Goal: Check status: Check status

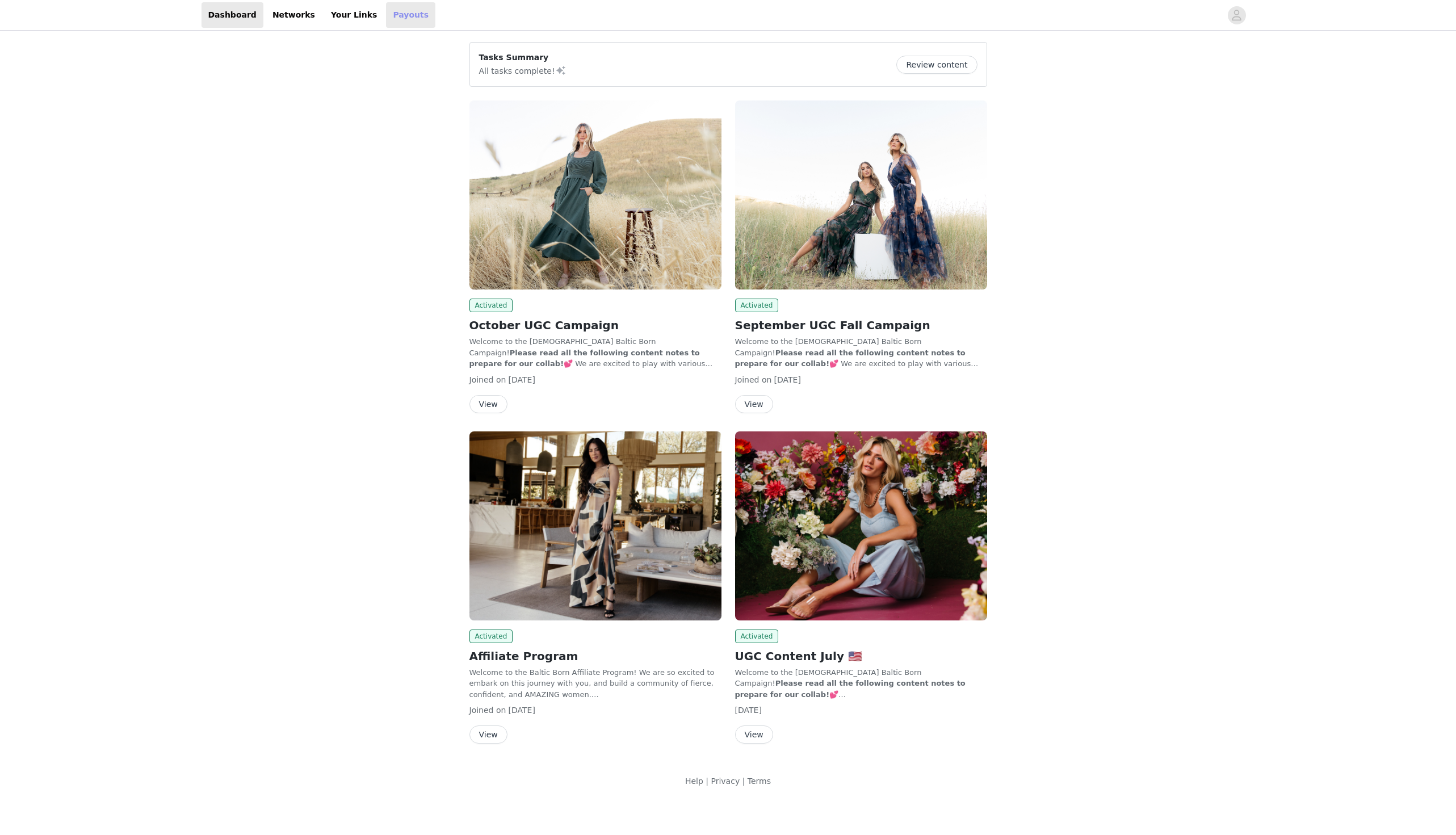
click at [405, 15] on link "Payouts" at bounding box center [410, 14] width 49 height 25
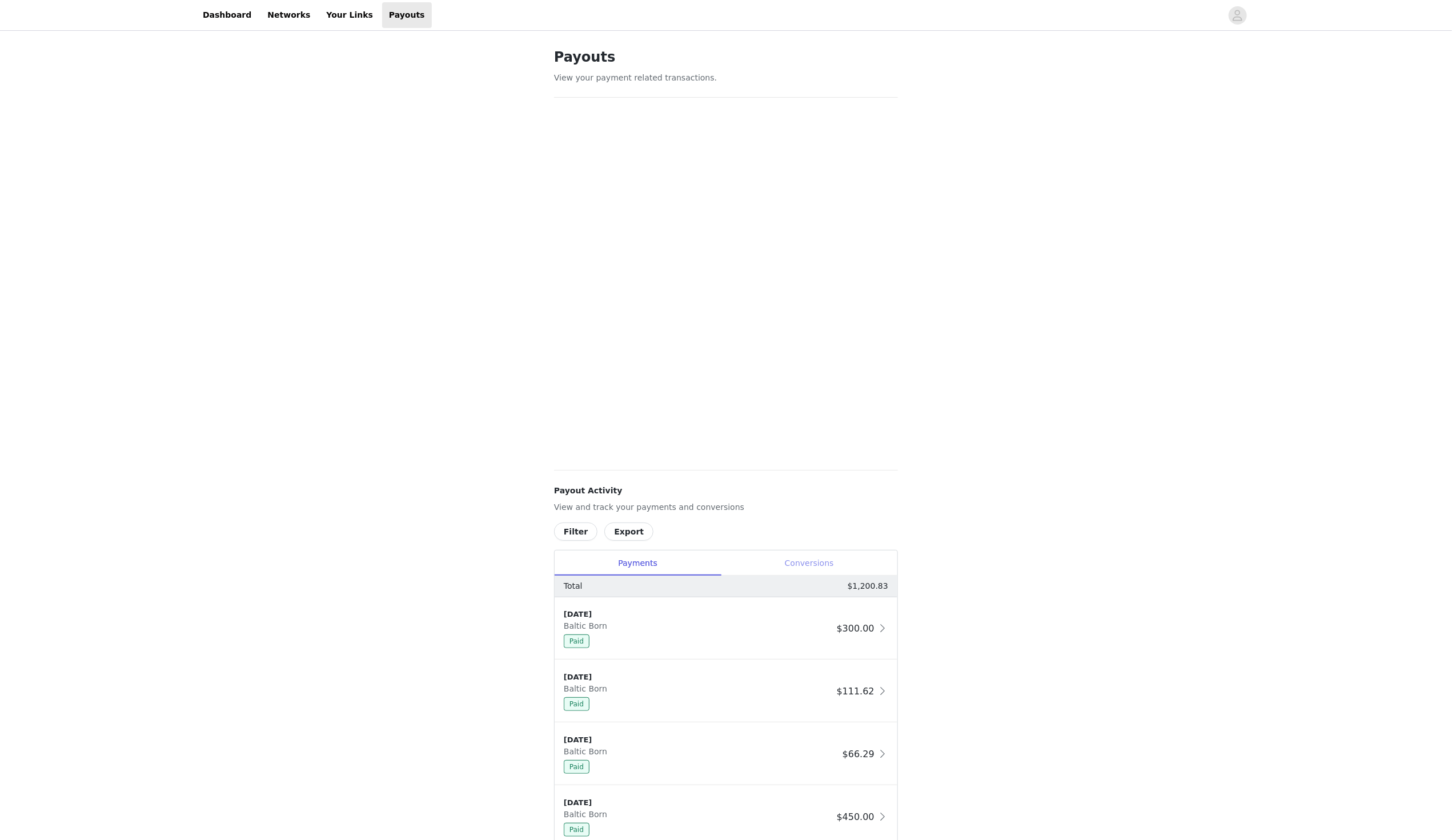
click at [813, 555] on div "Conversions" at bounding box center [809, 563] width 176 height 25
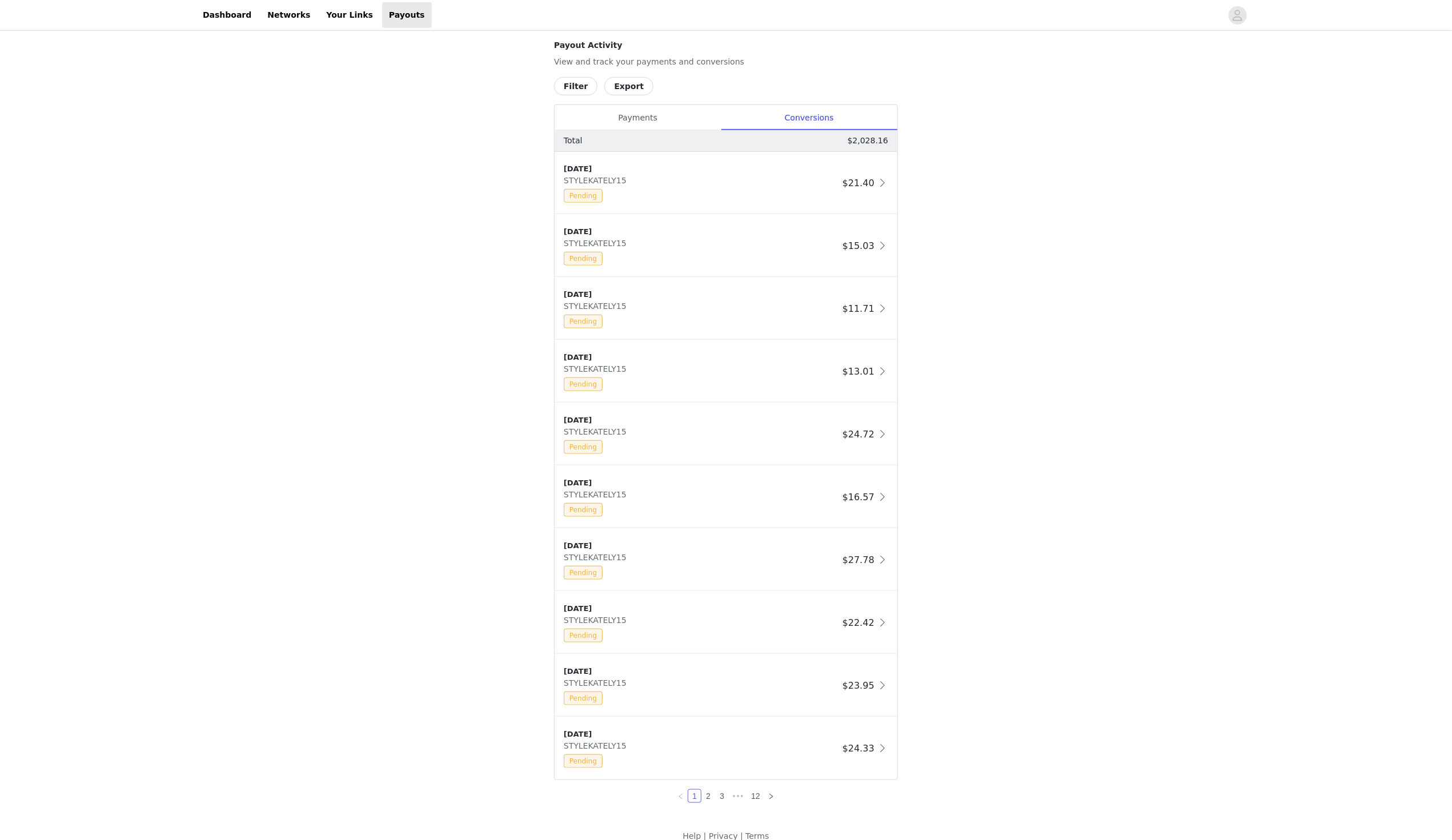
scroll to position [412, 0]
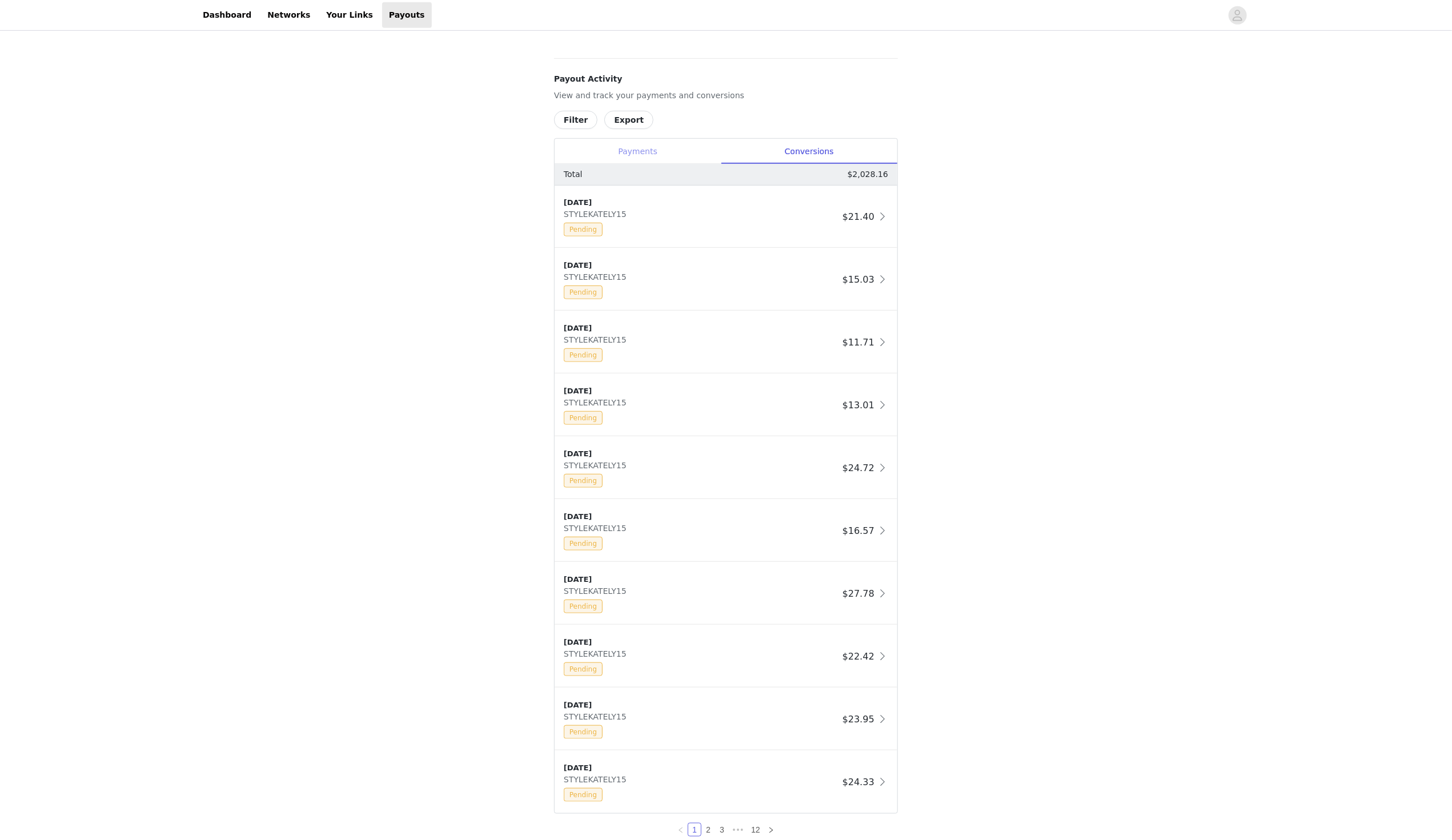
click at [665, 148] on div "Payments" at bounding box center [637, 151] width 166 height 25
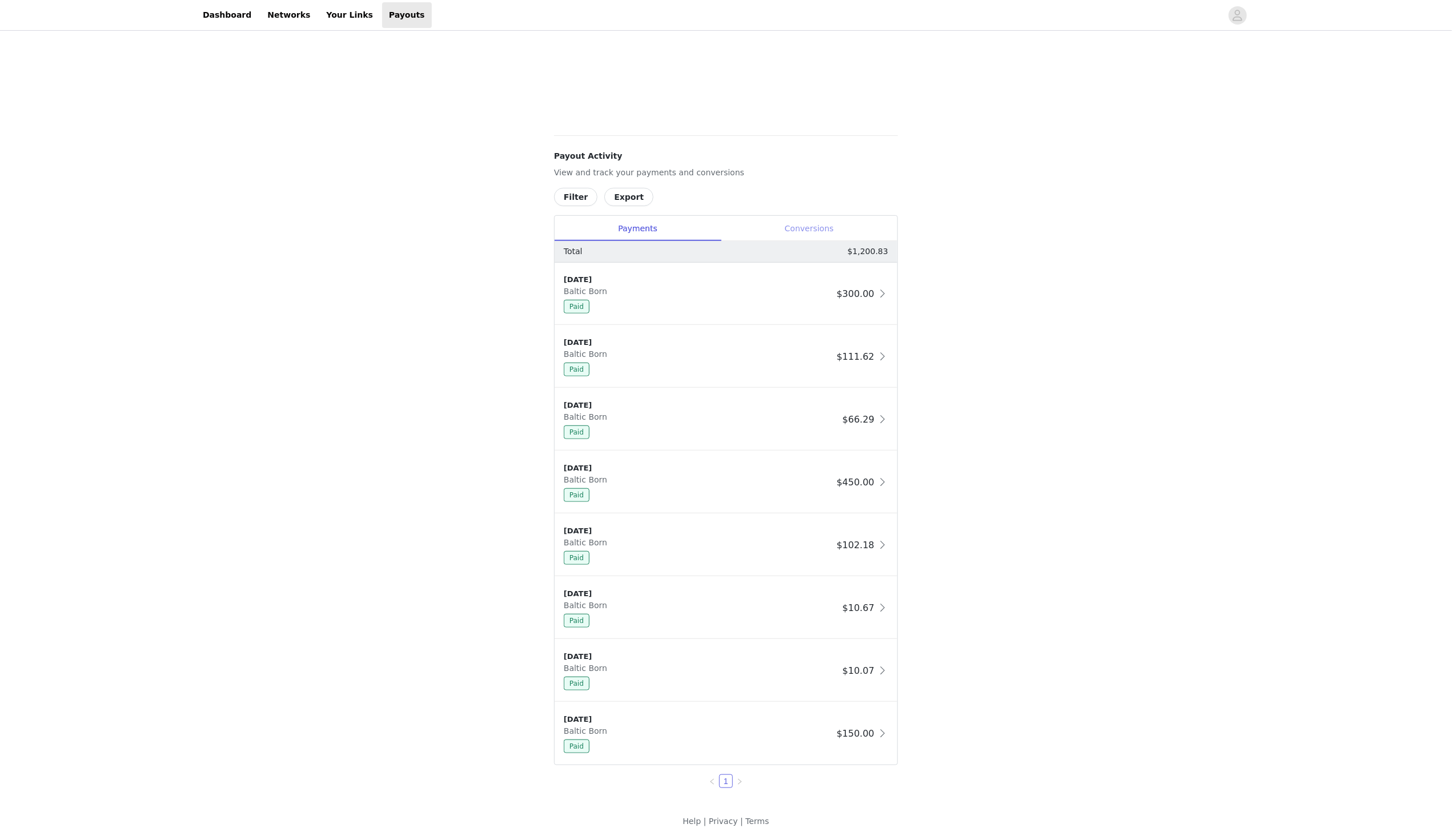
click at [816, 228] on div "Conversions" at bounding box center [809, 228] width 176 height 25
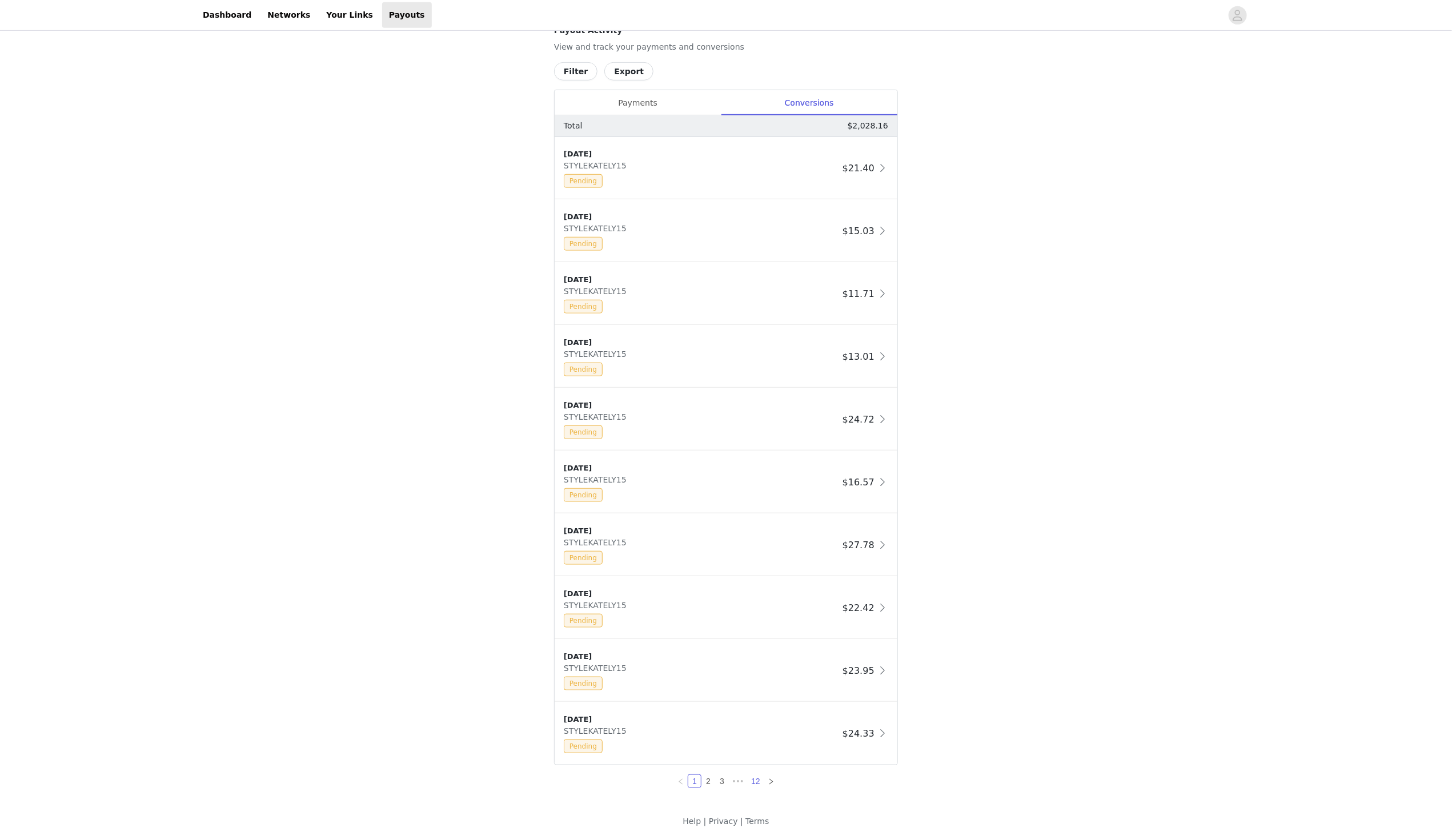
click at [759, 781] on link "12" at bounding box center [755, 781] width 16 height 12
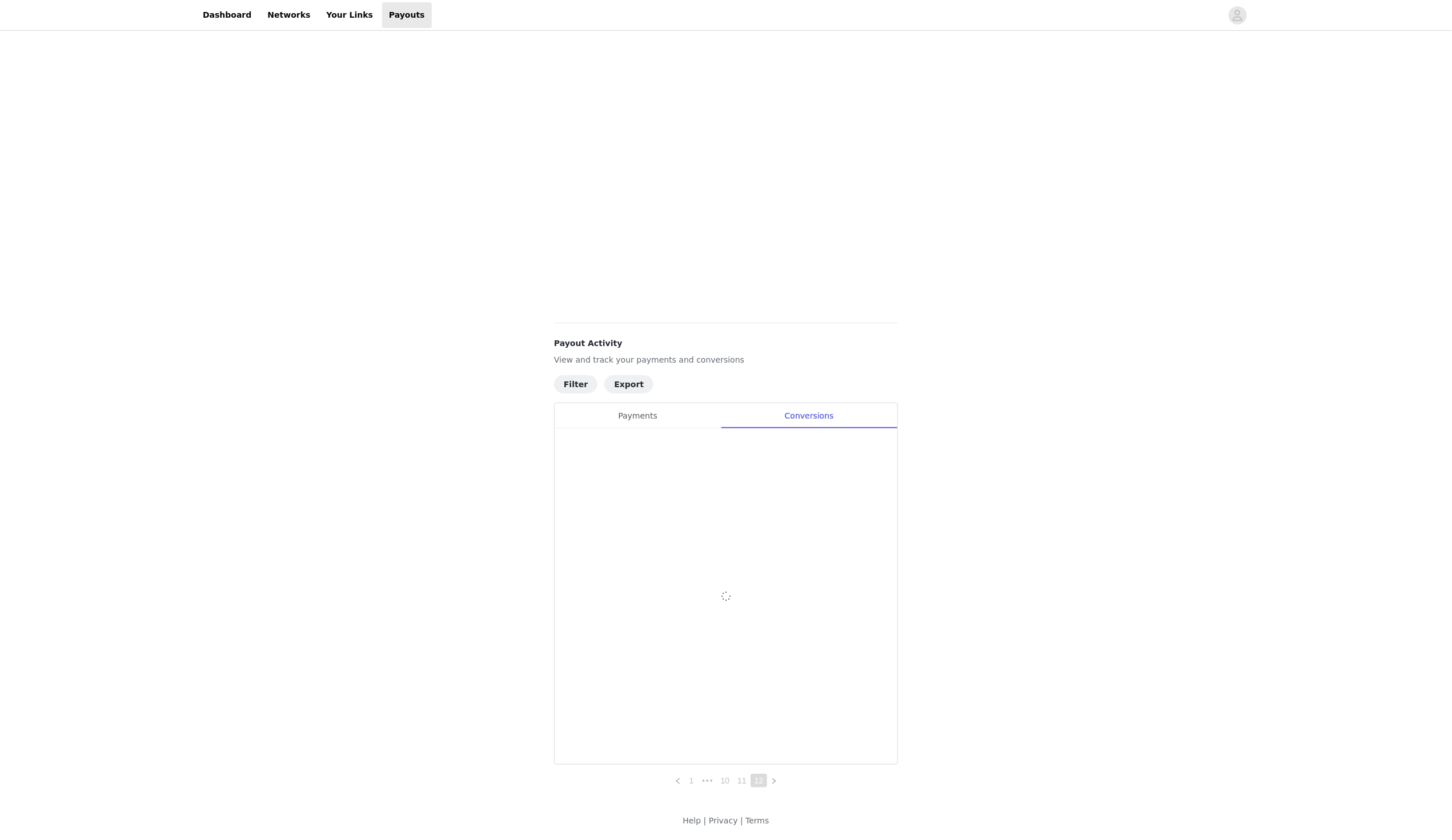
scroll to position [0, 0]
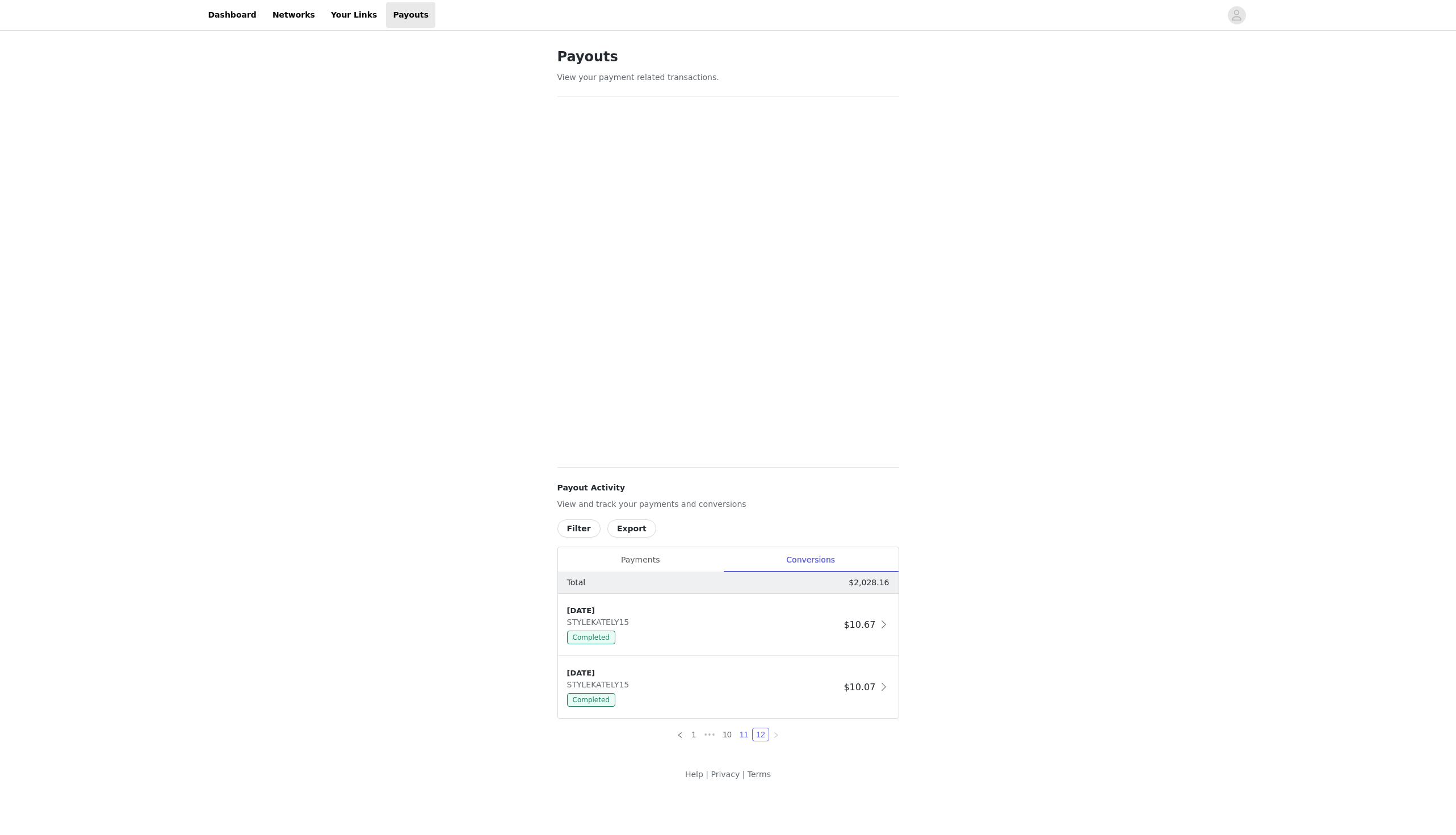
click at [744, 734] on link "11" at bounding box center [743, 734] width 16 height 12
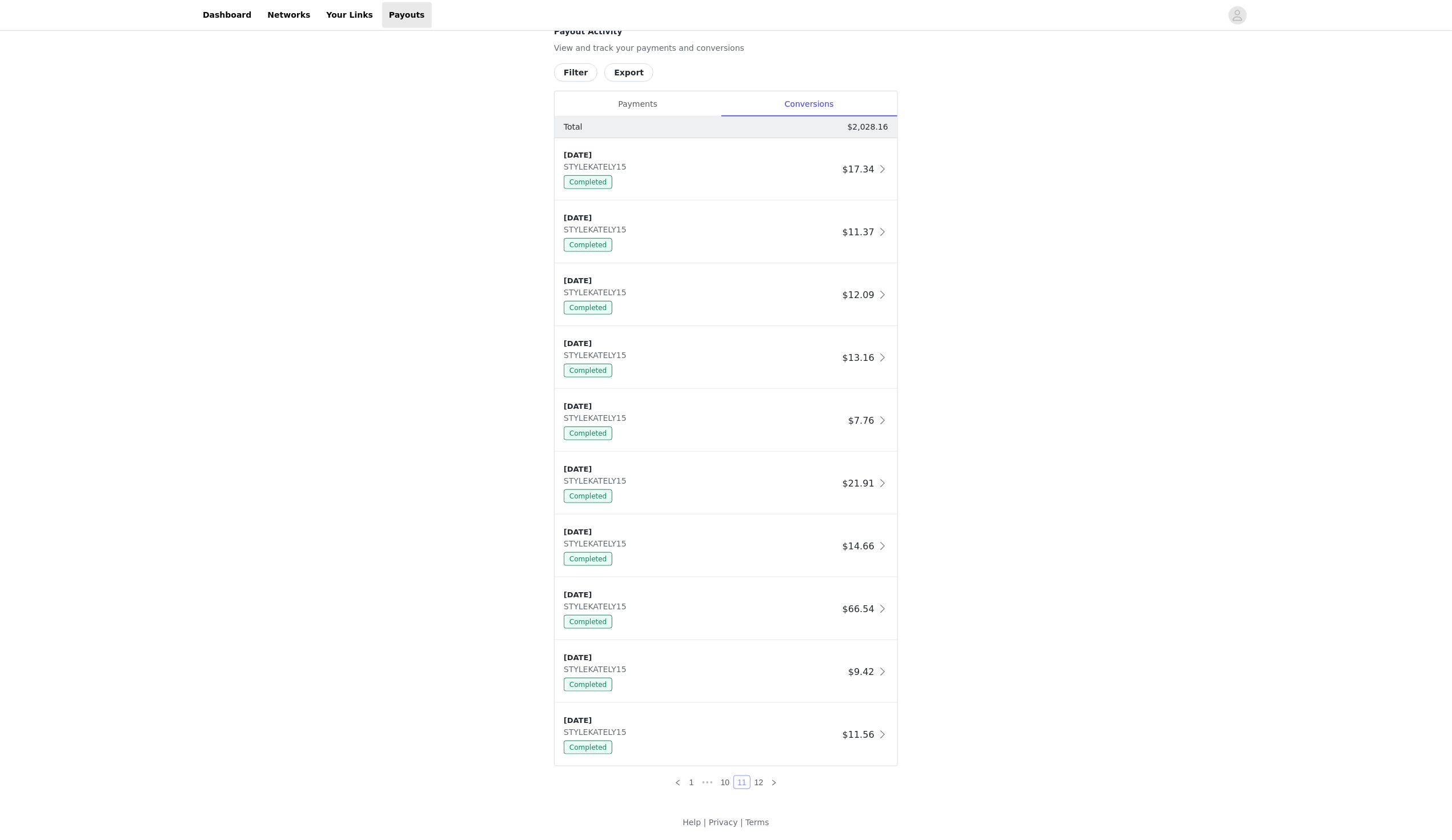
scroll to position [460, 0]
click at [730, 779] on link "10" at bounding box center [725, 781] width 16 height 12
click at [746, 779] on link "11" at bounding box center [748, 781] width 16 height 12
click at [759, 780] on link "12" at bounding box center [758, 781] width 16 height 12
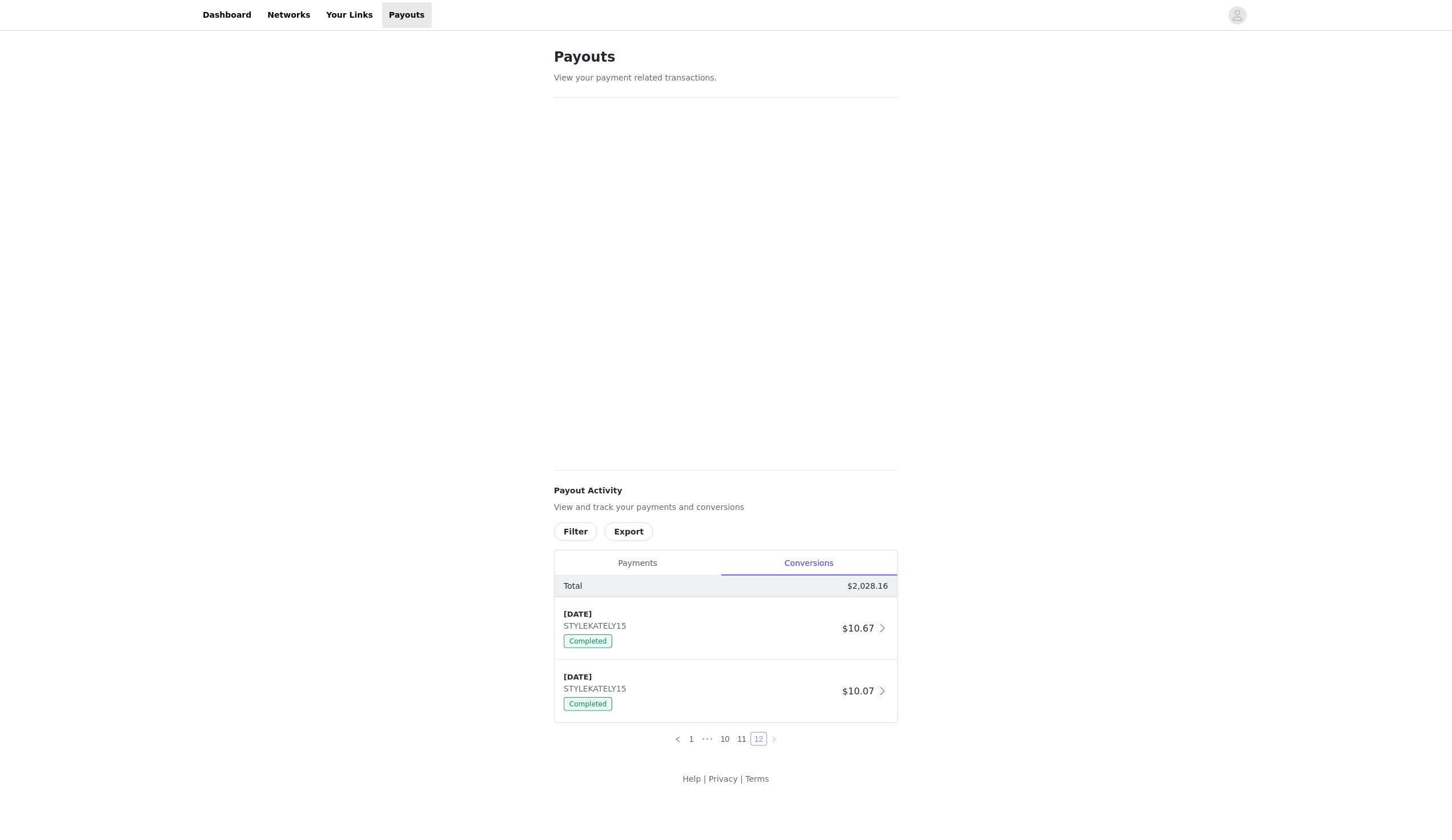
scroll to position [0, 0]
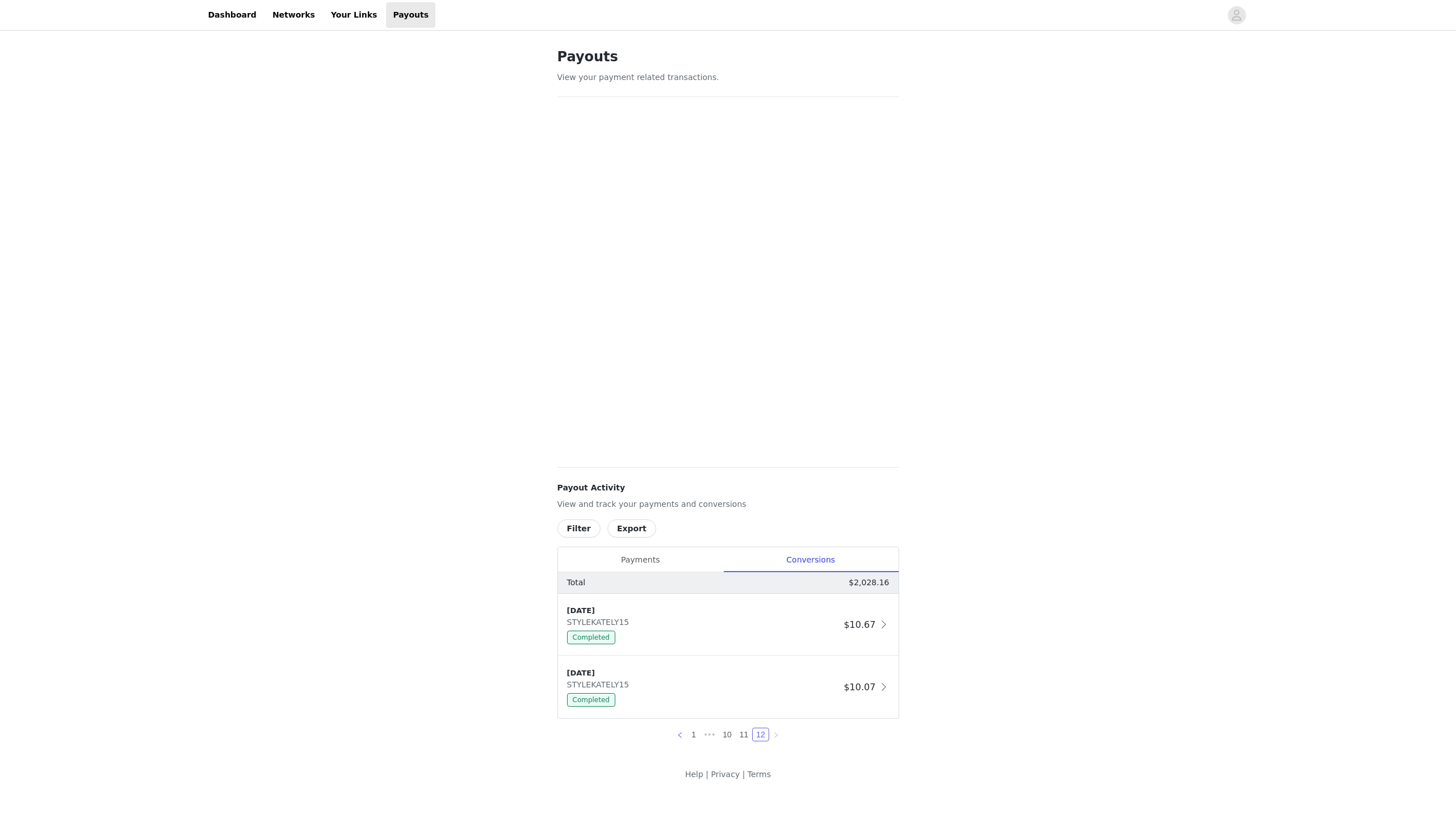
click at [684, 733] on link at bounding box center [680, 734] width 14 height 14
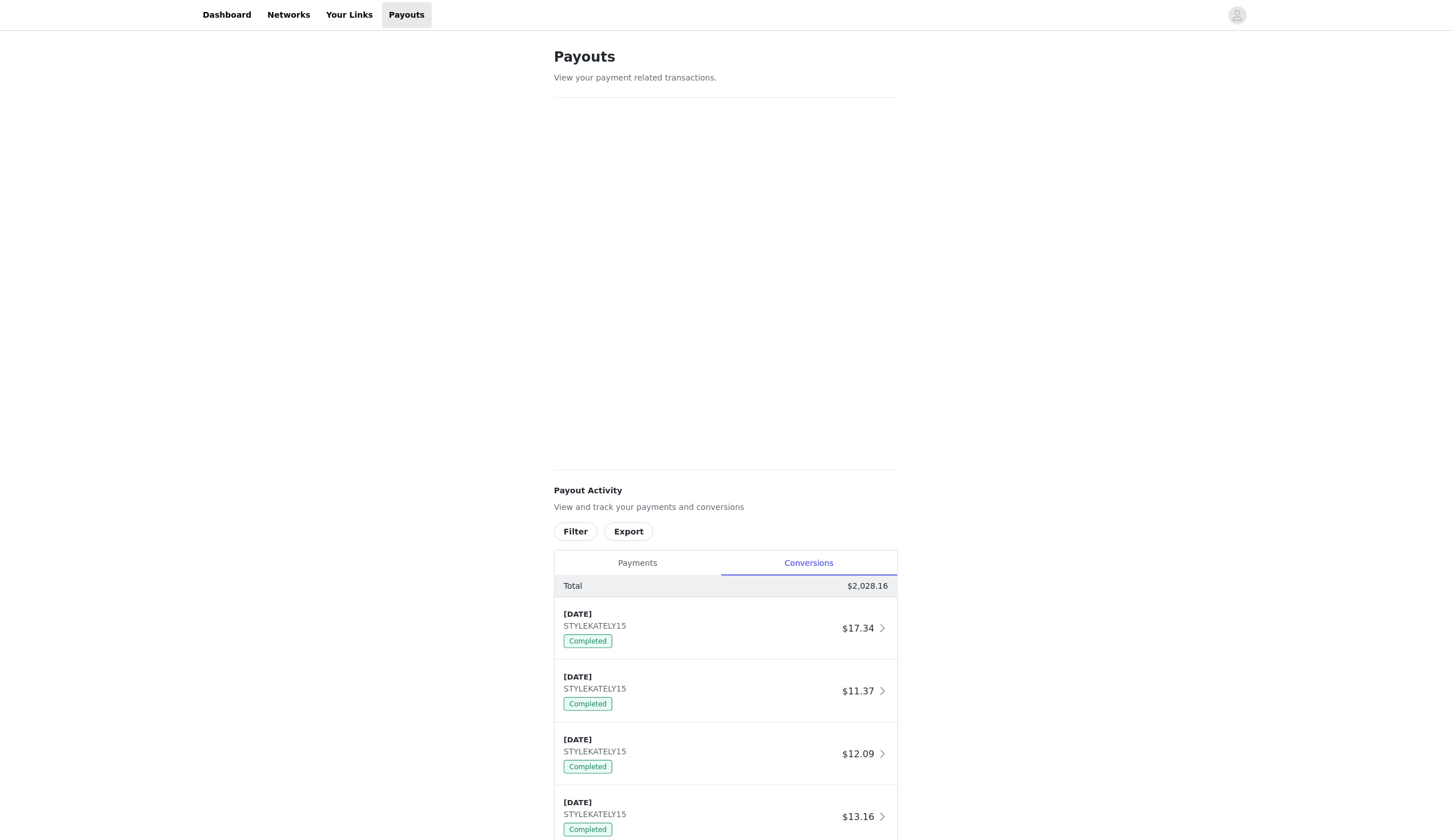
scroll to position [460, 0]
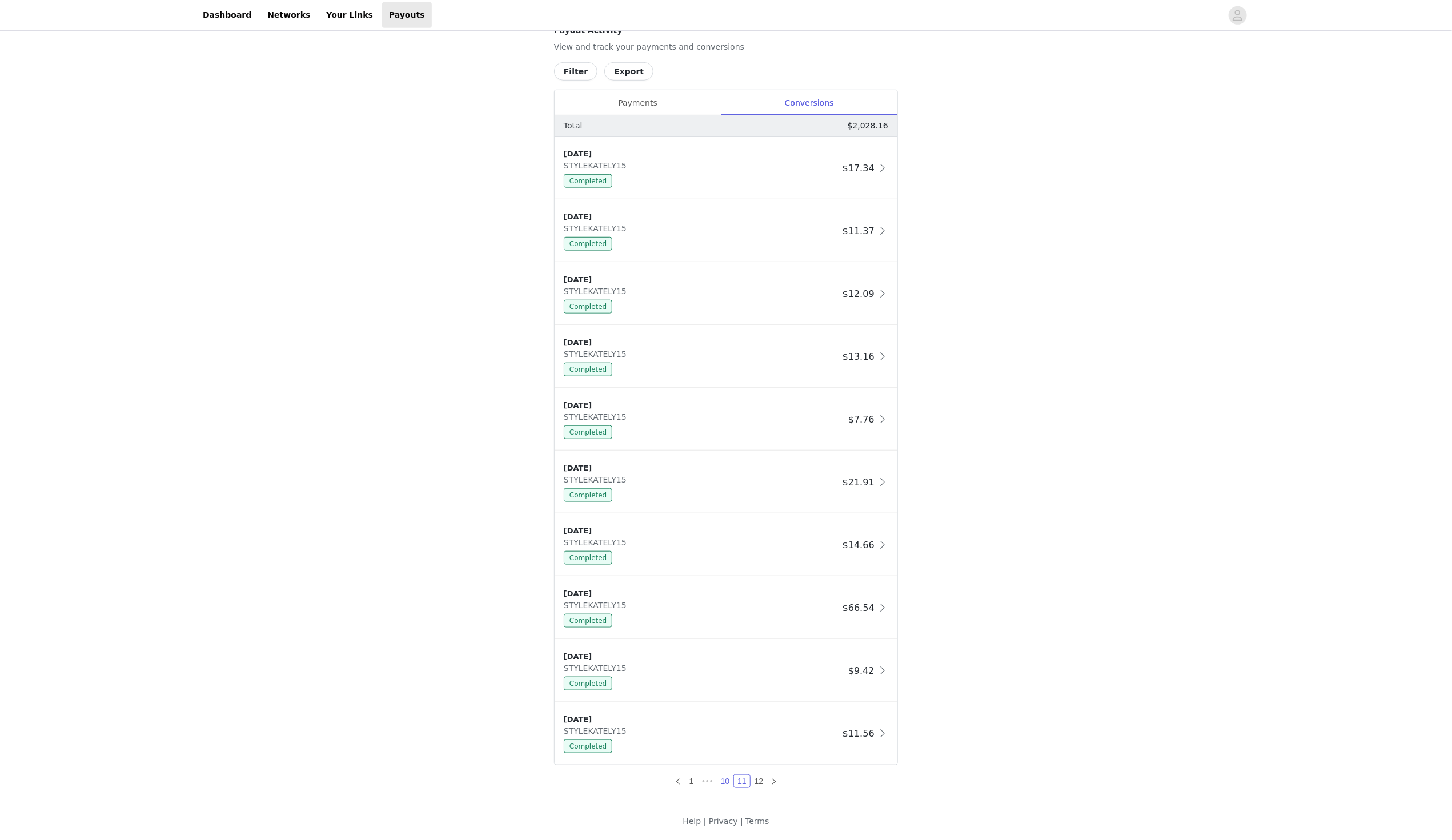
click at [723, 781] on link "10" at bounding box center [725, 781] width 16 height 12
click at [671, 781] on icon "icon: left" at bounding box center [670, 781] width 7 height 7
click at [678, 780] on link "1" at bounding box center [676, 781] width 12 height 12
click at [708, 777] on link "2" at bounding box center [708, 781] width 12 height 12
click at [720, 779] on link "3" at bounding box center [721, 781] width 12 height 12
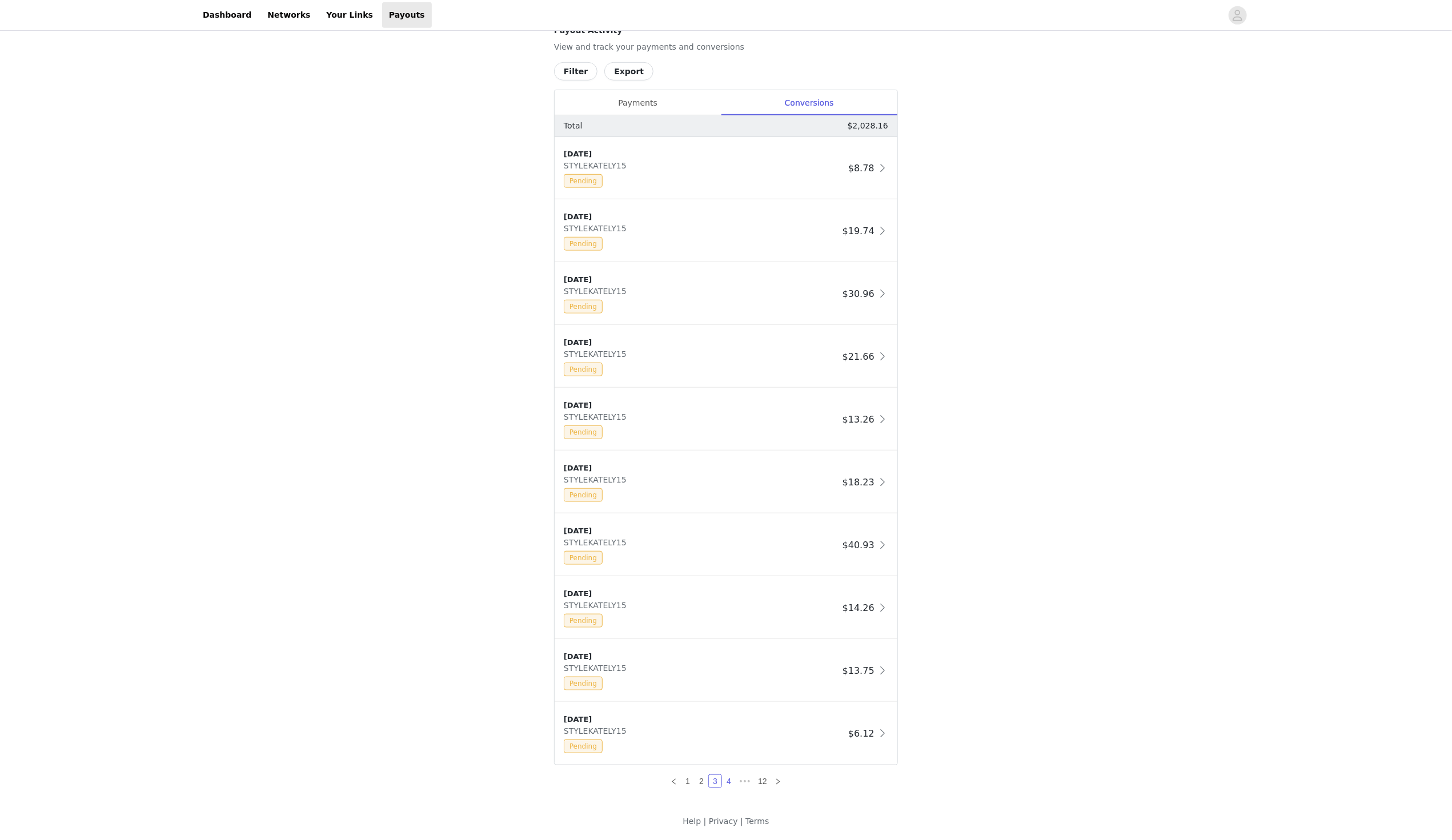
click at [730, 780] on link "4" at bounding box center [728, 781] width 12 height 12
click at [740, 775] on link "5" at bounding box center [737, 781] width 12 height 12
click at [740, 784] on link "6" at bounding box center [737, 781] width 12 height 12
click at [737, 779] on link "7" at bounding box center [737, 781] width 12 height 12
click at [741, 778] on link "8" at bounding box center [737, 781] width 12 height 12
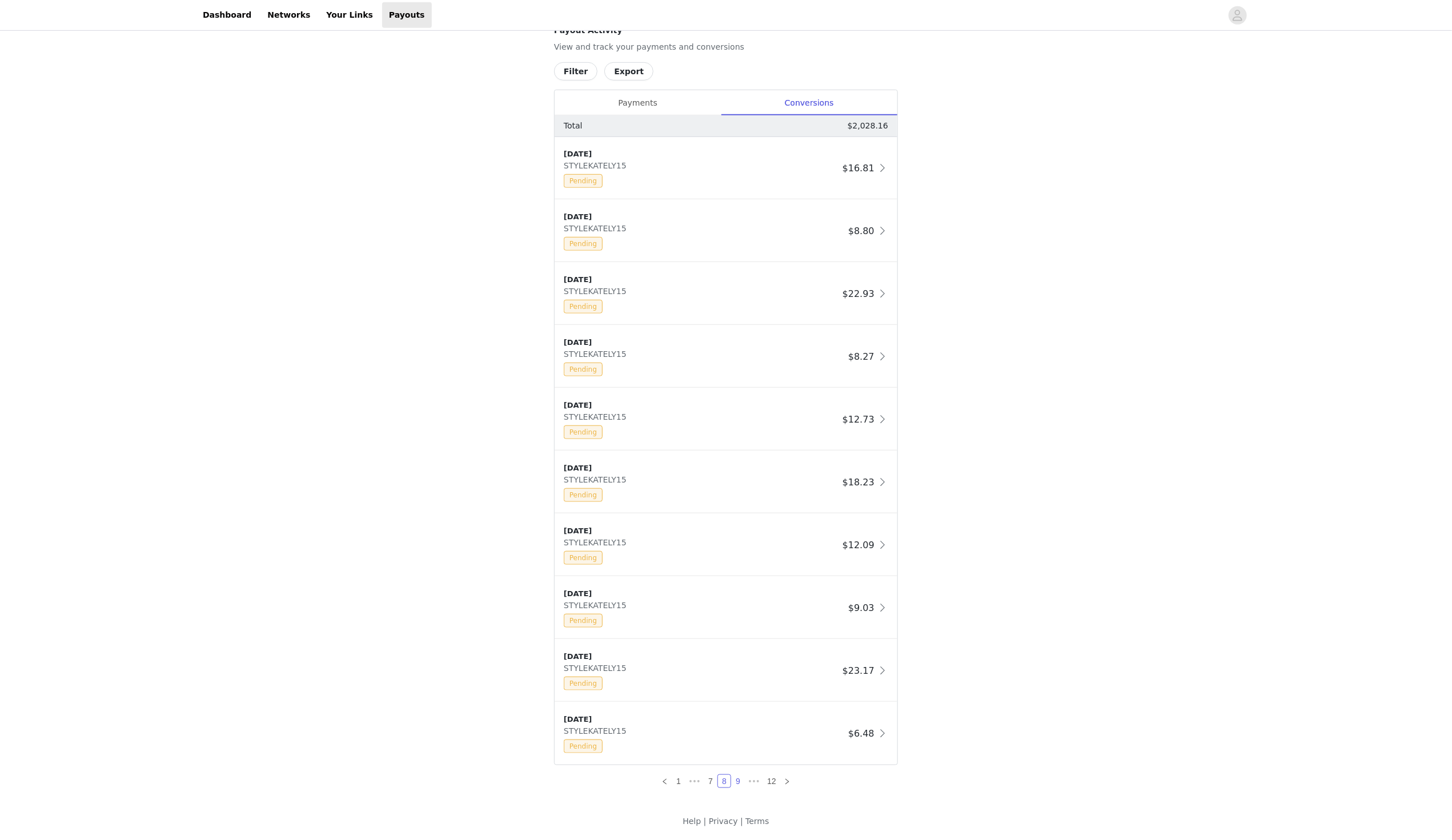
click at [740, 779] on link "9" at bounding box center [737, 781] width 12 height 12
click at [734, 779] on link "10" at bounding box center [738, 781] width 16 height 12
click at [717, 783] on link "9" at bounding box center [716, 781] width 12 height 12
click at [710, 776] on link "8" at bounding box center [708, 781] width 12 height 12
click at [707, 780] on link "7" at bounding box center [710, 781] width 12 height 12
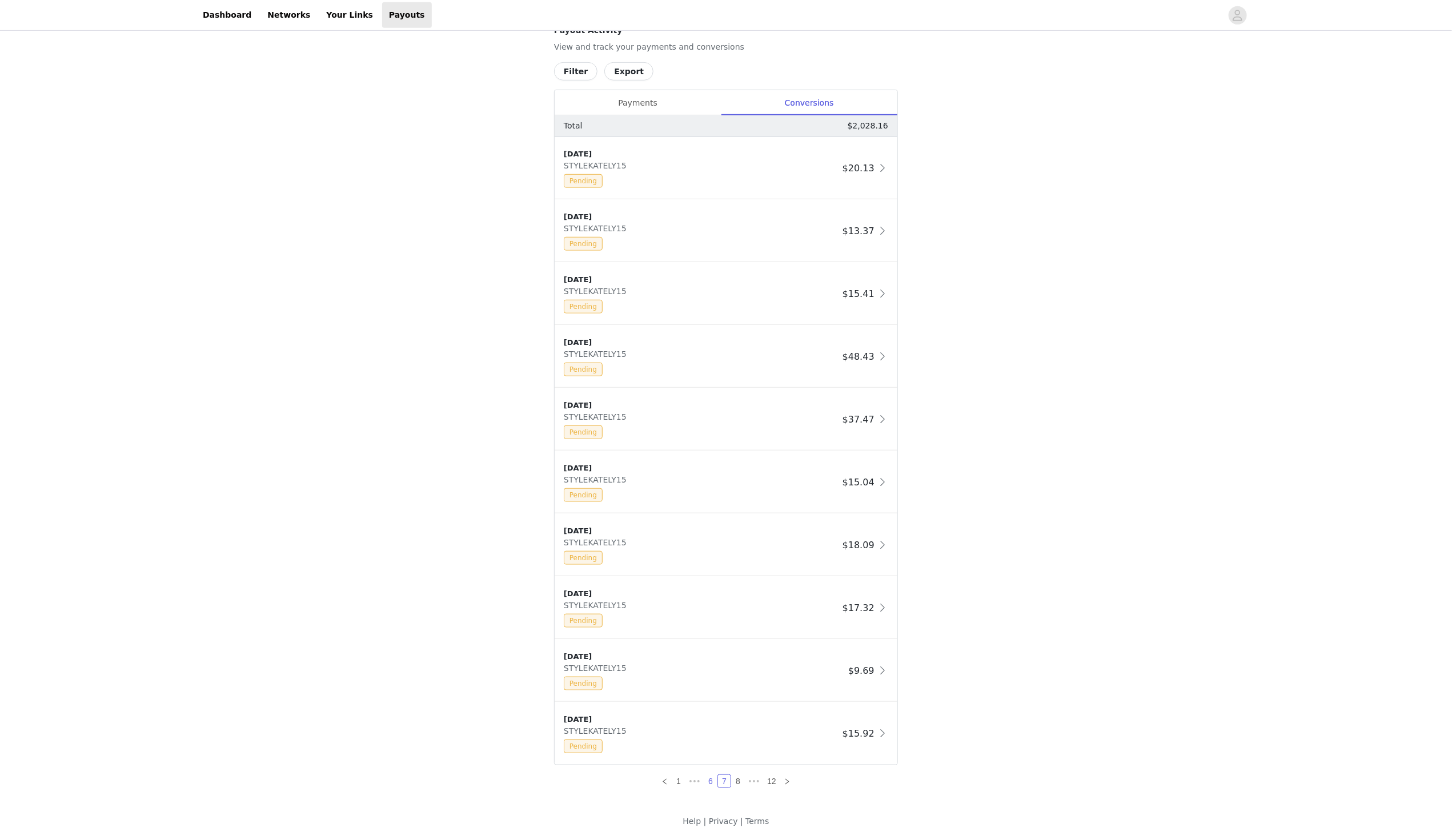
click at [714, 781] on link "6" at bounding box center [710, 781] width 12 height 12
click at [708, 781] on link "5" at bounding box center [710, 781] width 12 height 12
click at [707, 779] on link "4" at bounding box center [710, 781] width 12 height 12
click at [711, 784] on link "3" at bounding box center [710, 781] width 12 height 12
click at [701, 778] on link "2" at bounding box center [700, 781] width 12 height 12
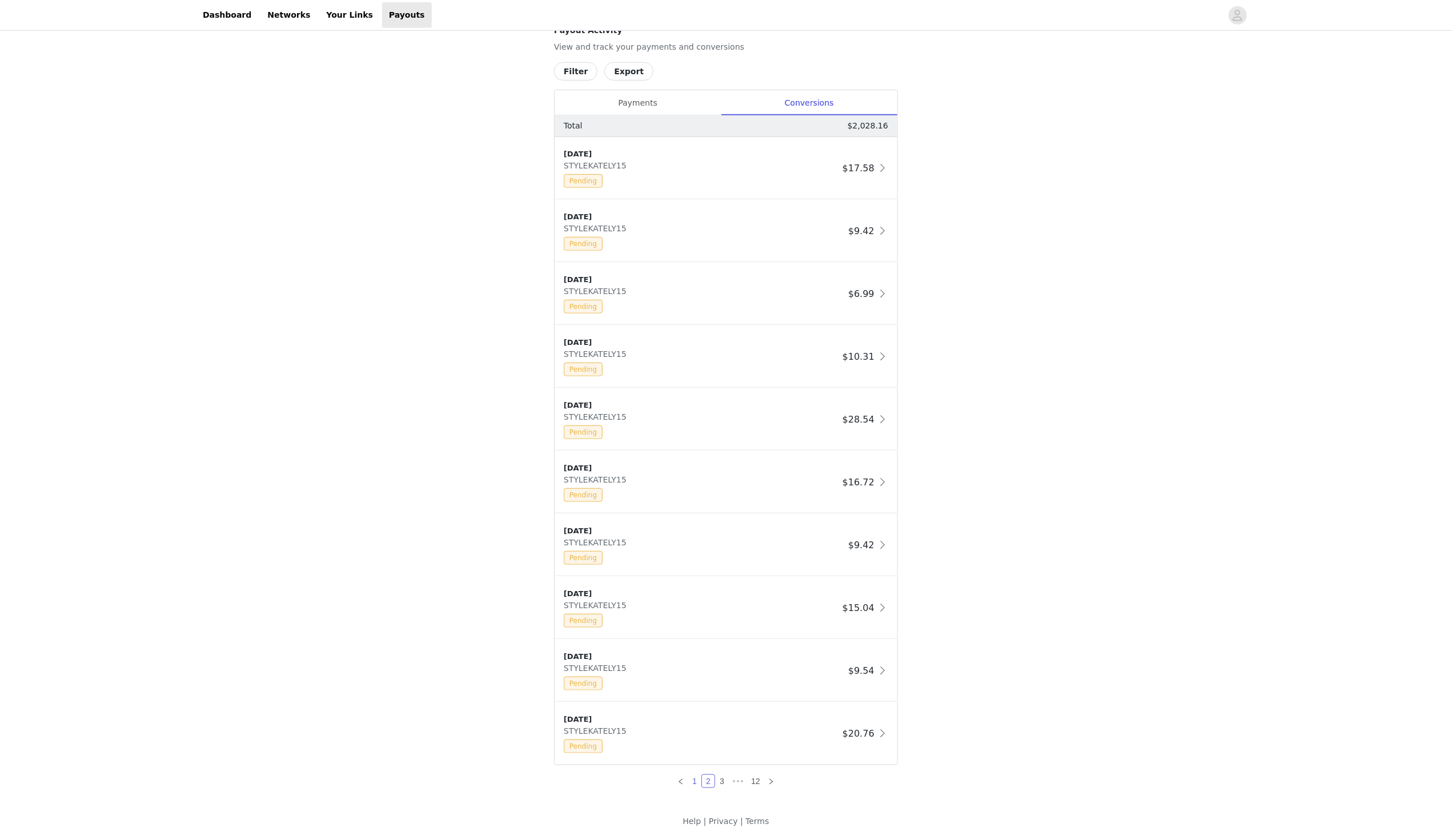
click at [697, 779] on link "1" at bounding box center [694, 781] width 12 height 12
click at [707, 786] on link "2" at bounding box center [708, 784] width 12 height 12
click at [695, 781] on link "1" at bounding box center [694, 784] width 12 height 12
click at [710, 784] on link "2" at bounding box center [708, 784] width 12 height 12
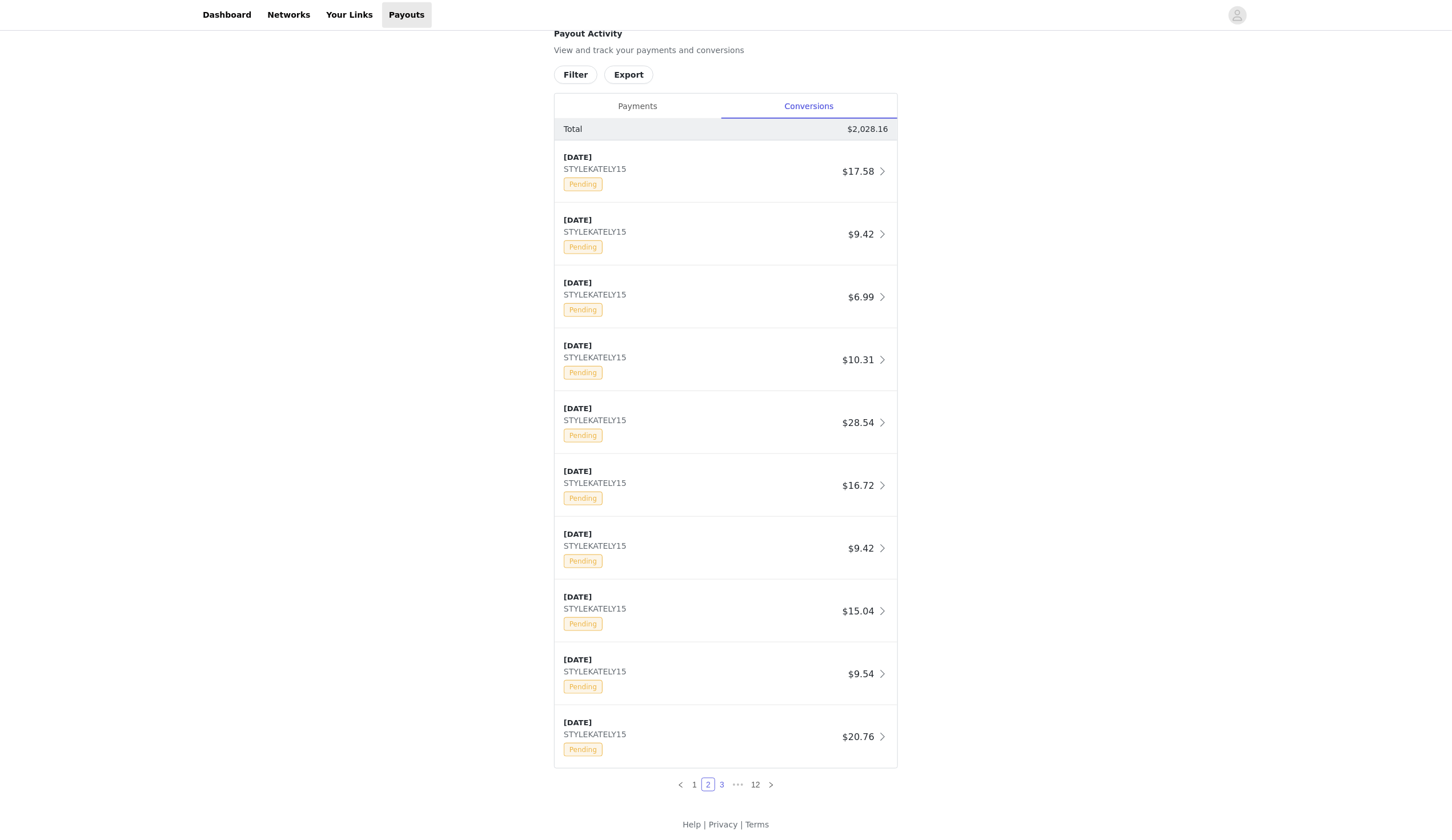
click at [723, 782] on link "3" at bounding box center [721, 784] width 12 height 12
click at [728, 785] on link "4" at bounding box center [728, 784] width 12 height 12
click at [733, 784] on link "5" at bounding box center [737, 784] width 12 height 12
click at [739, 785] on link "6" at bounding box center [737, 784] width 12 height 12
click at [735, 783] on link "7" at bounding box center [737, 784] width 12 height 12
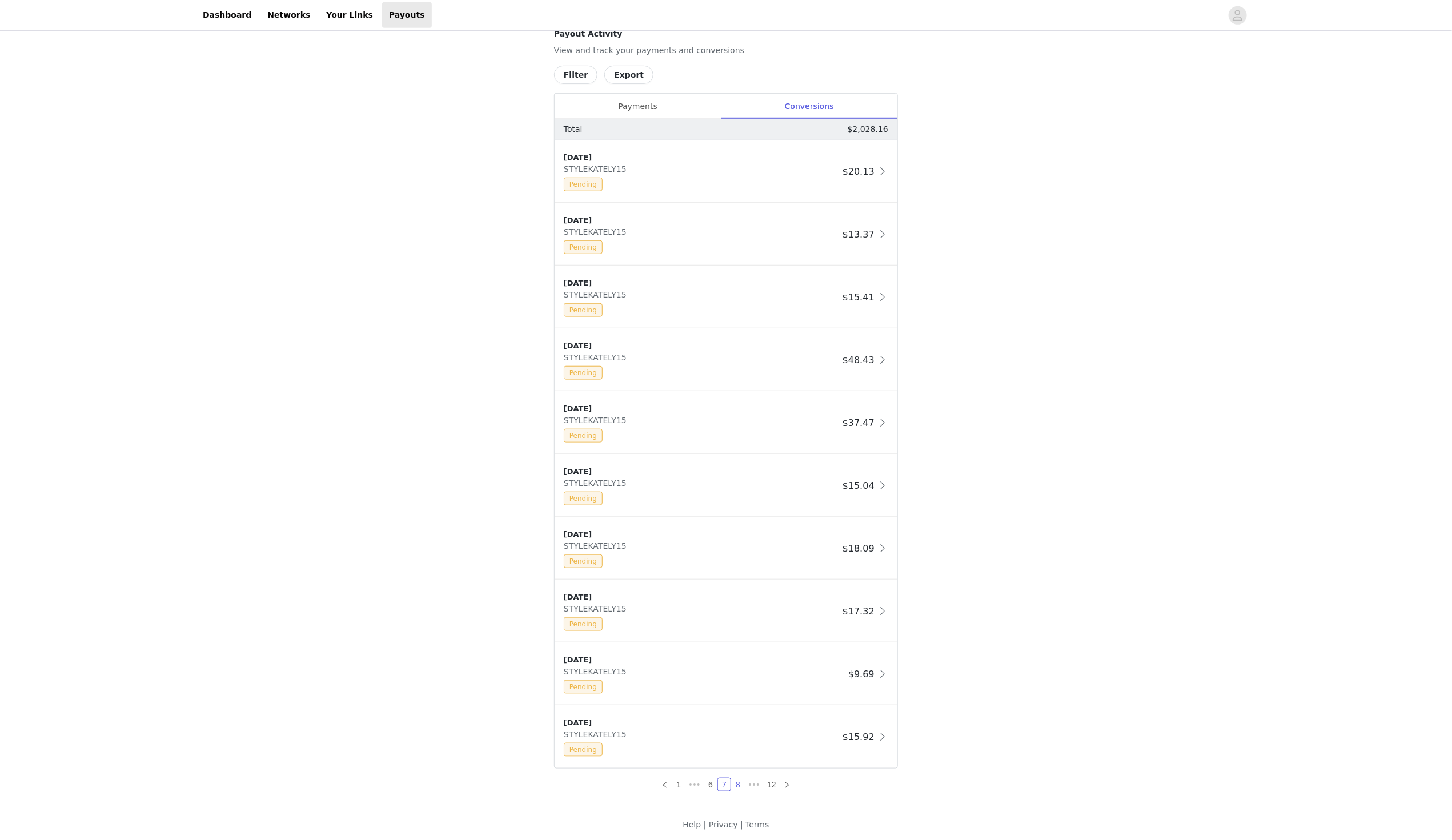
click at [741, 785] on link "8" at bounding box center [737, 784] width 12 height 12
click at [740, 784] on link "9" at bounding box center [737, 784] width 12 height 12
click at [743, 783] on link "10" at bounding box center [738, 784] width 16 height 12
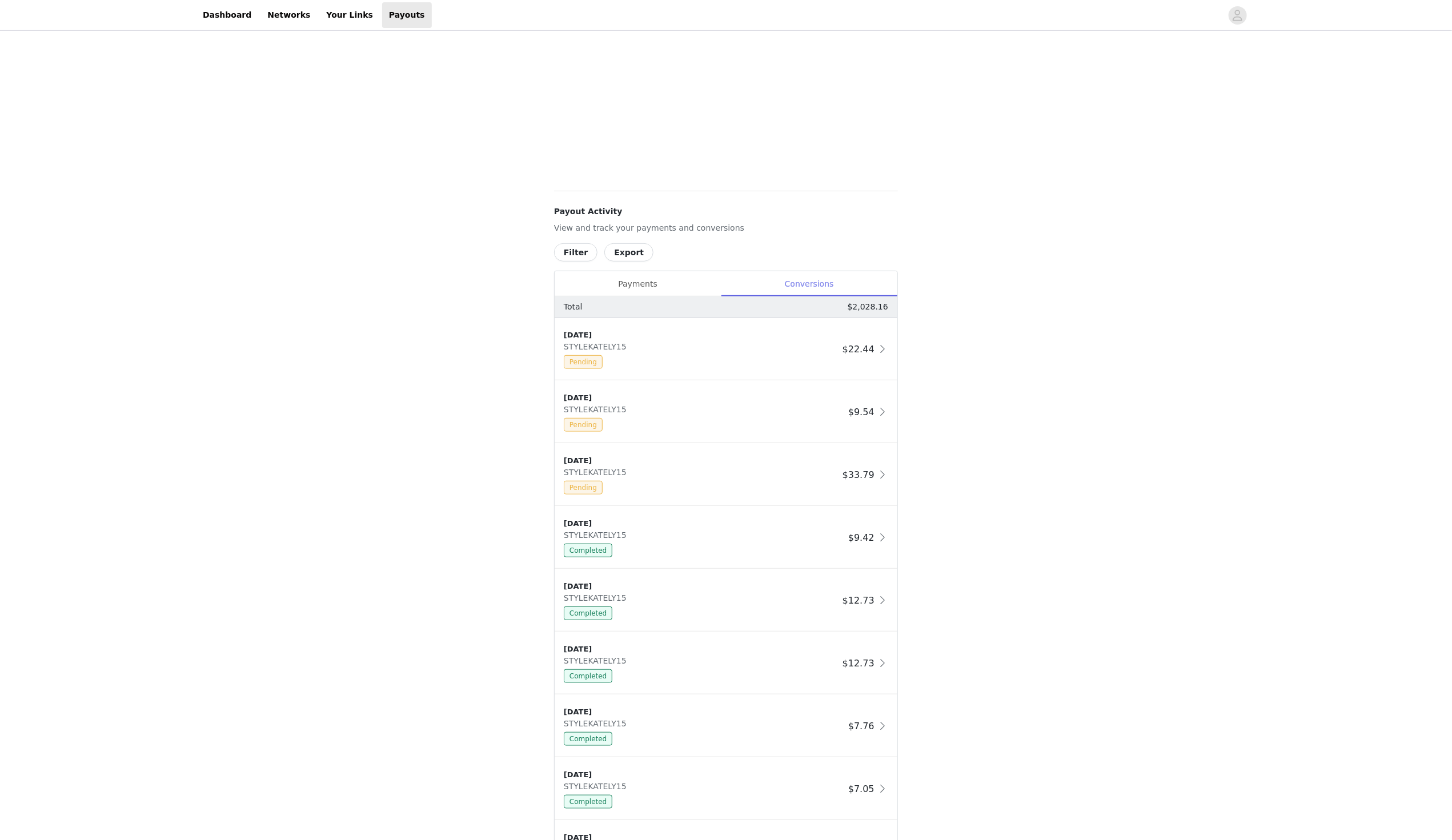
scroll to position [460, 0]
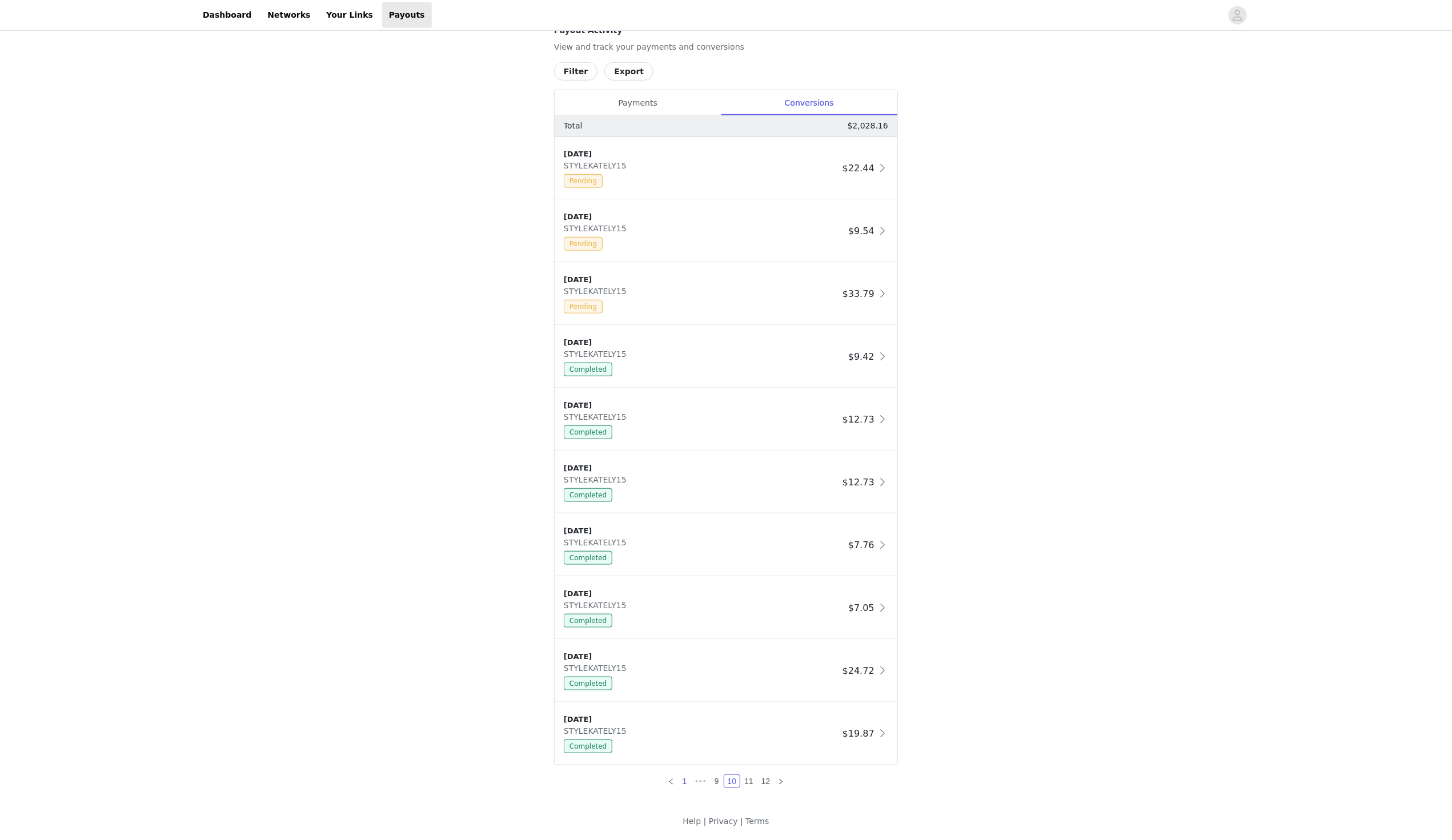
click at [686, 779] on link "1" at bounding box center [684, 781] width 12 height 12
click at [668, 104] on div "Payments" at bounding box center [637, 102] width 166 height 25
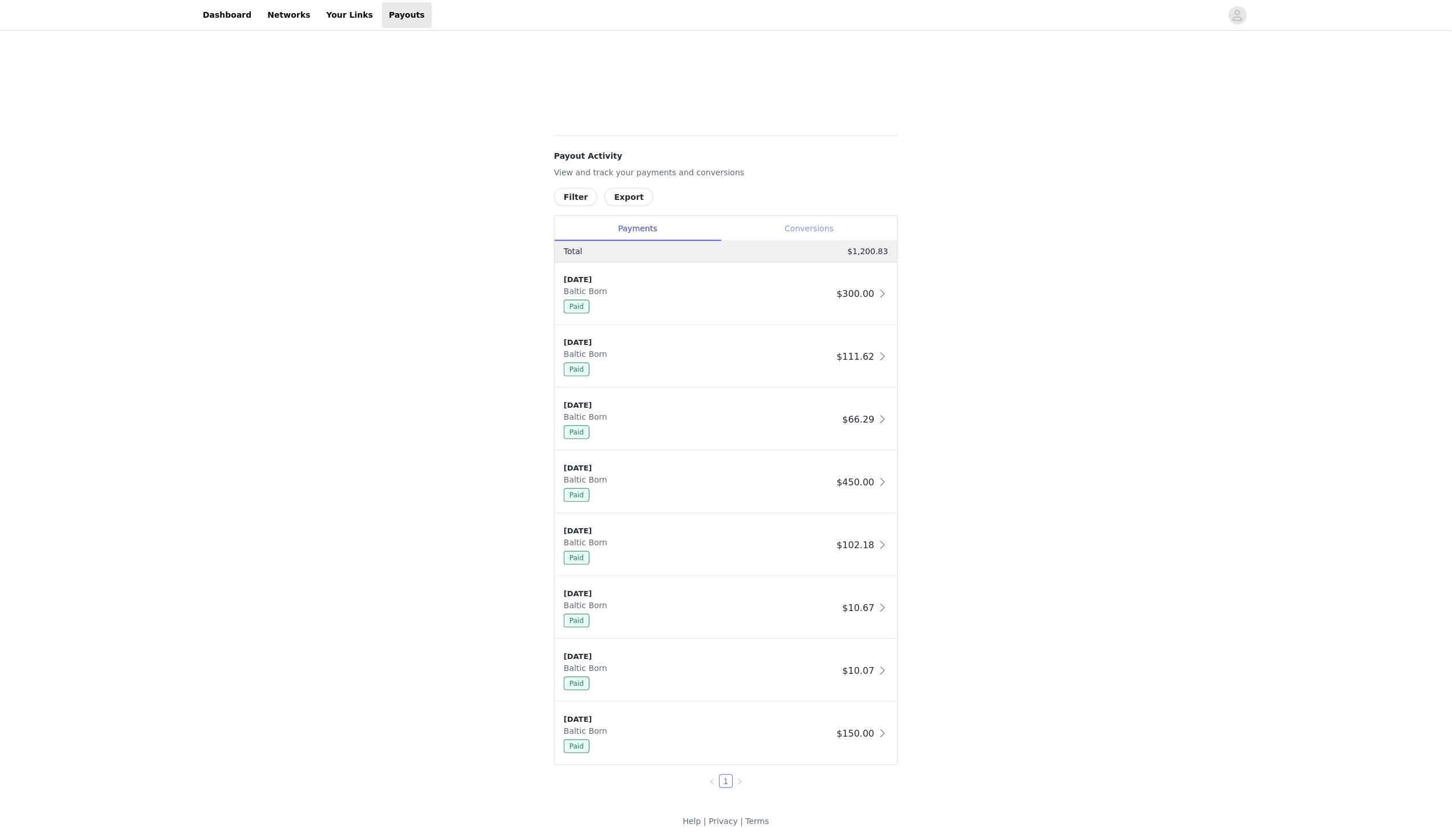
click at [800, 233] on div "Conversions" at bounding box center [809, 228] width 176 height 25
